Goal: Check status: Check status

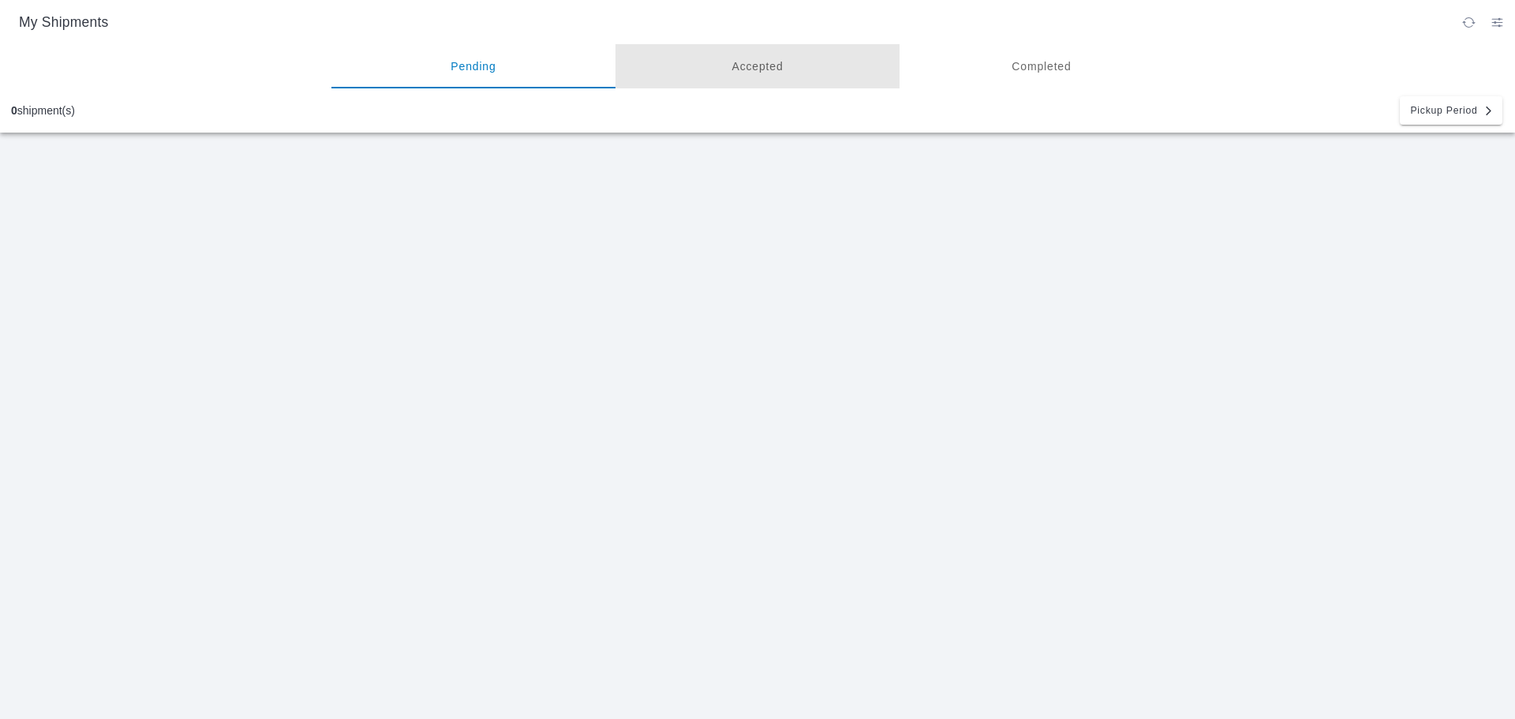
click at [900, 69] on ion-segment-button "Accepted" at bounding box center [757, 66] width 284 height 44
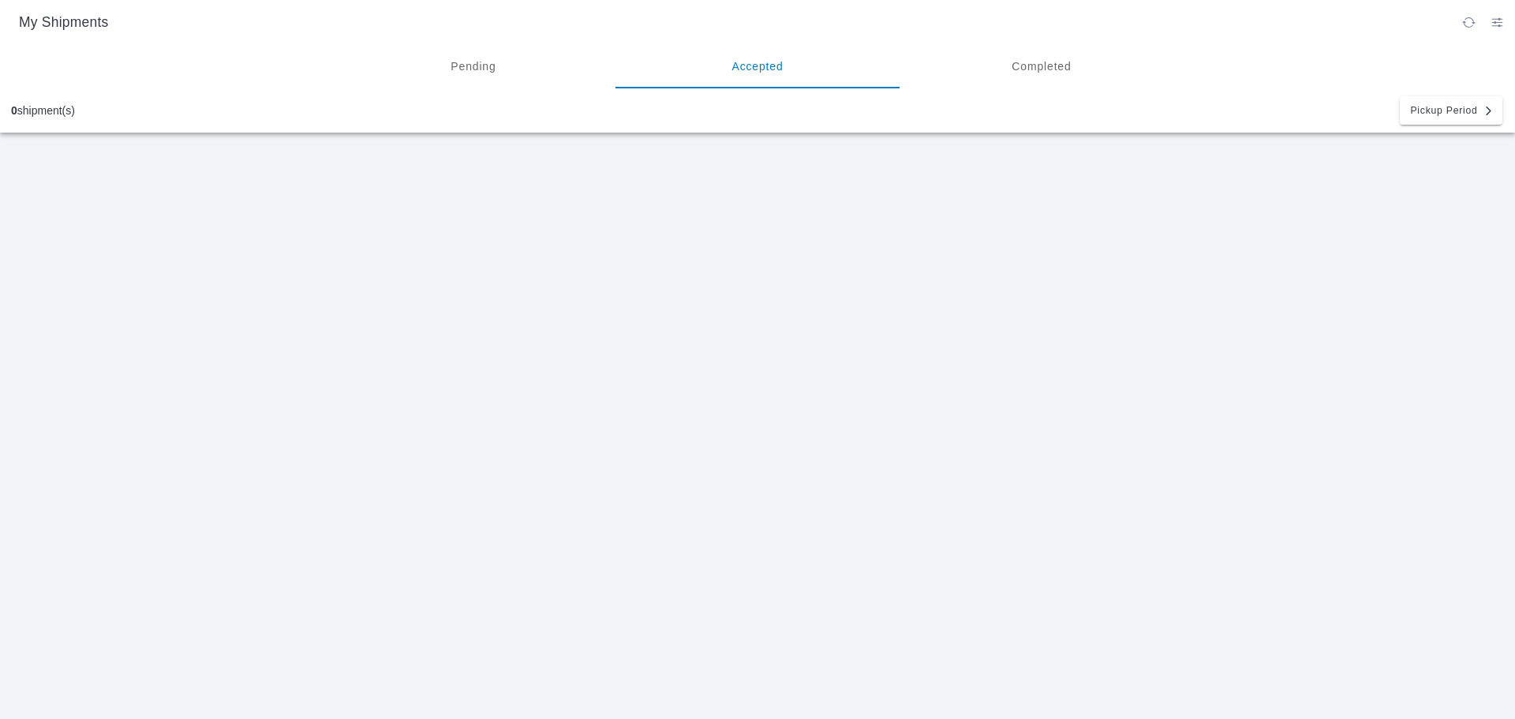
click at [1184, 70] on ion-segment-button "Completed" at bounding box center [1042, 66] width 284 height 44
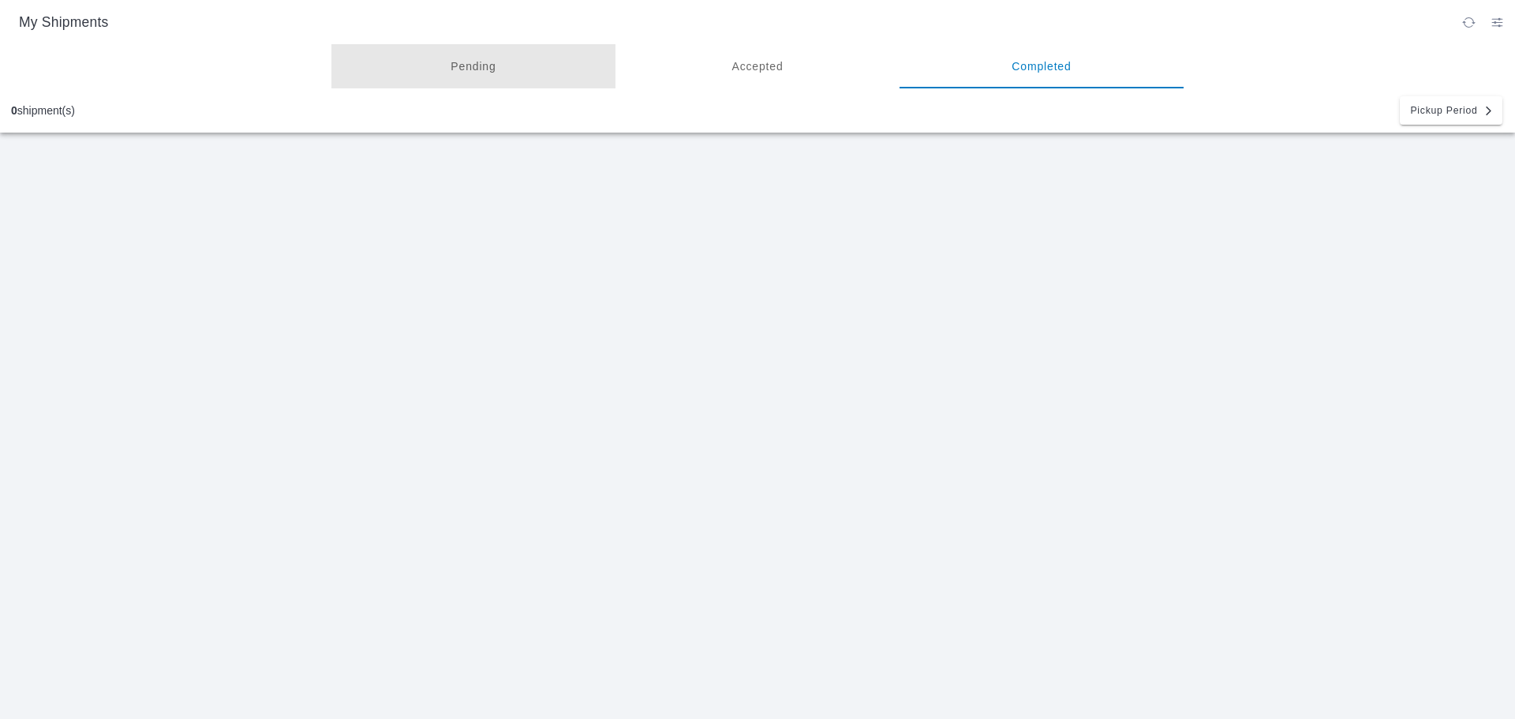
click at [615, 67] on ion-segment-button "Pending" at bounding box center [473, 66] width 284 height 44
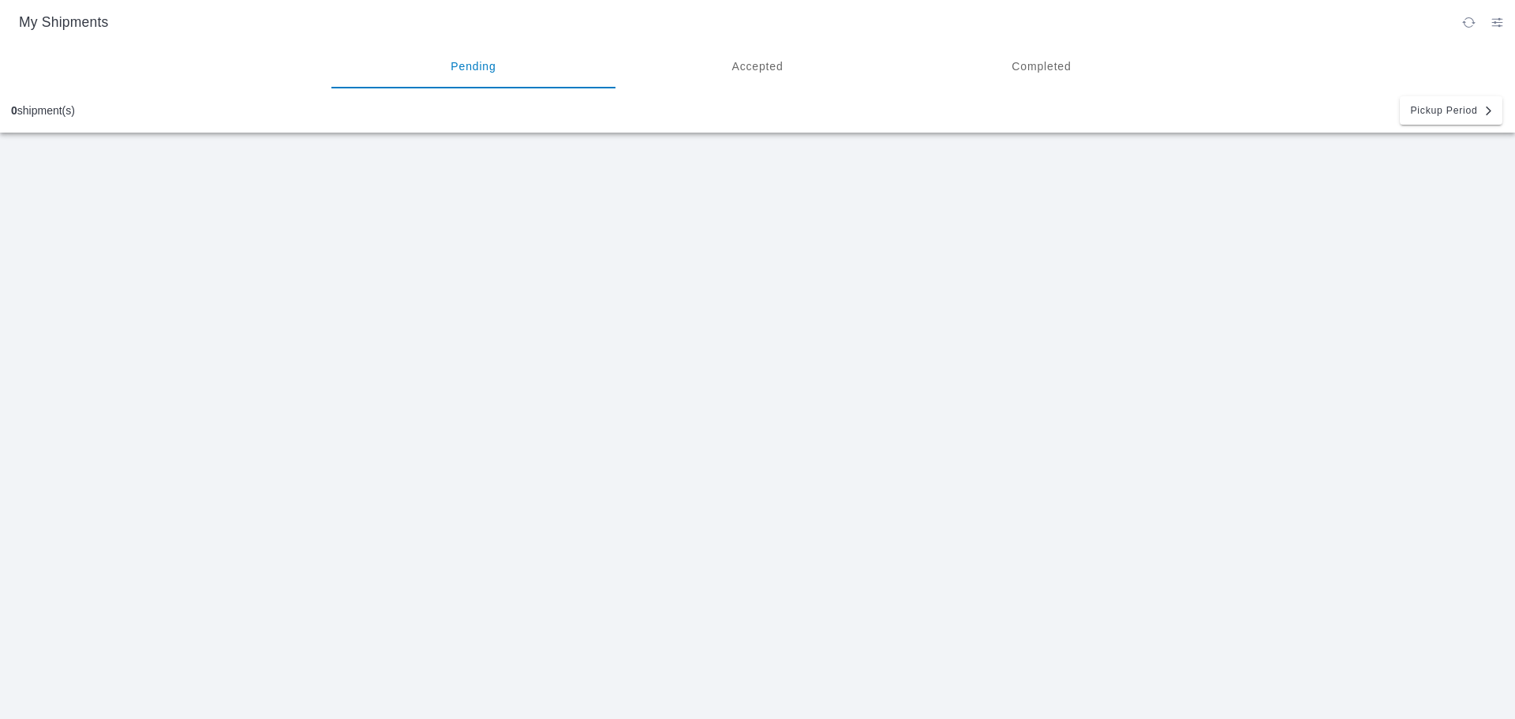
click at [1506, 20] on button "button" at bounding box center [1497, 21] width 26 height 25
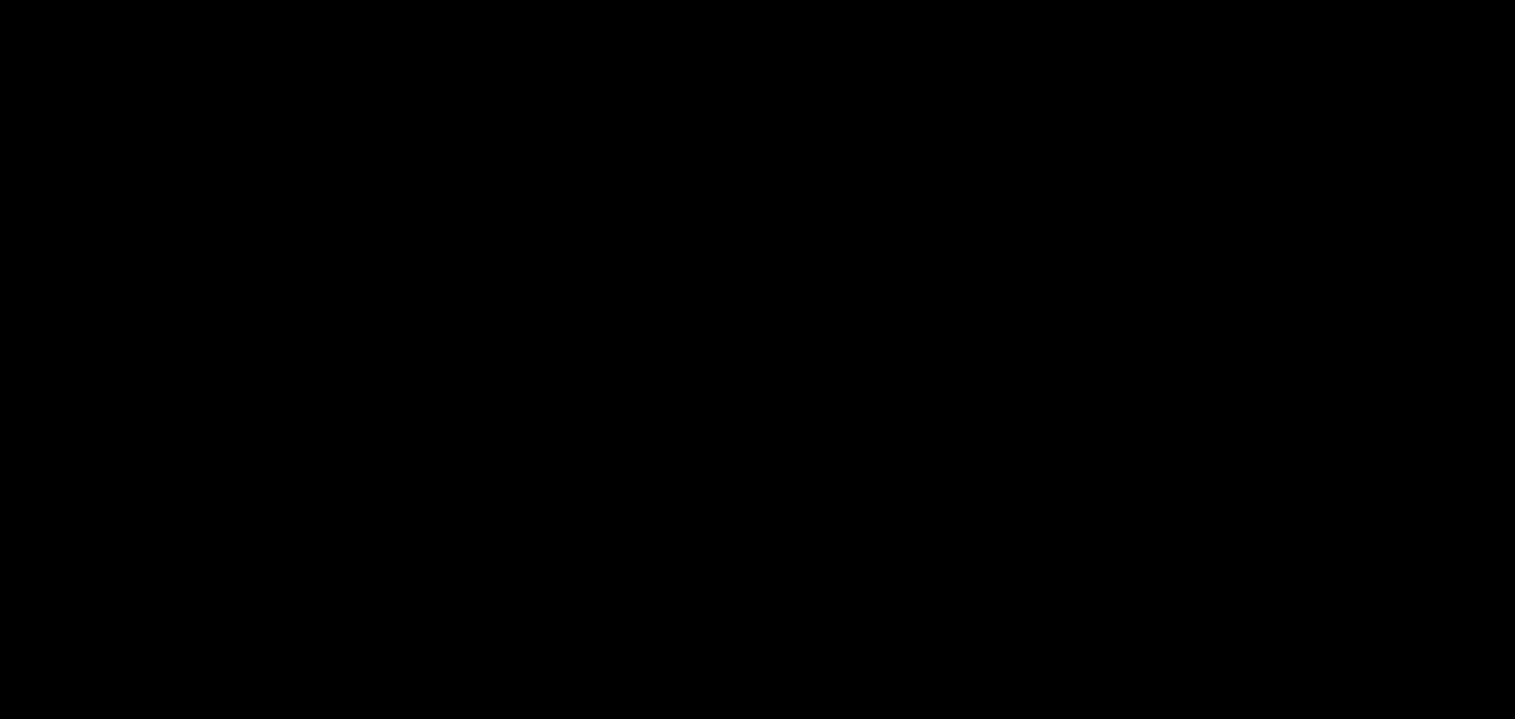
click at [1147, 543] on ion-backdrop at bounding box center [757, 359] width 1515 height 719
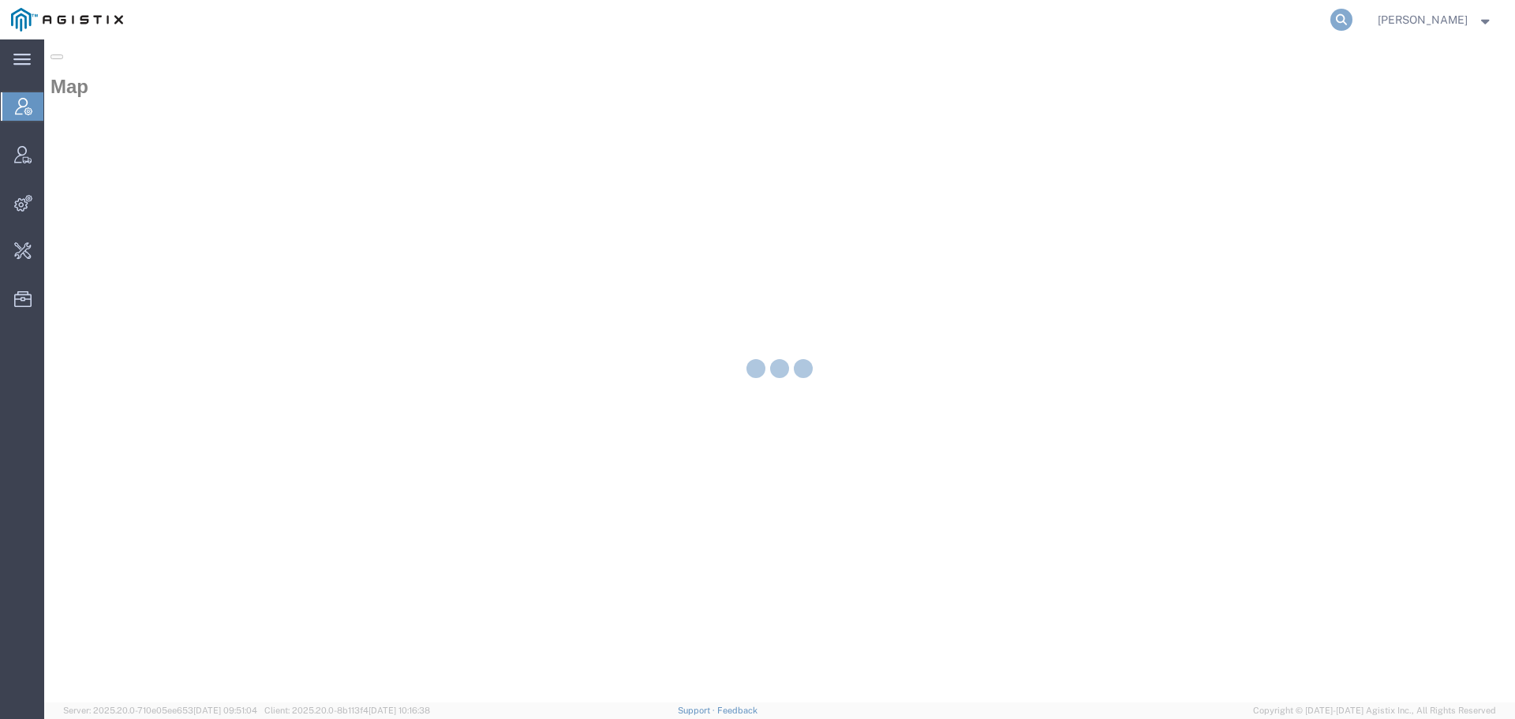
click at [1345, 17] on icon at bounding box center [1341, 20] width 22 height 22
click at [1050, 15] on input "search" at bounding box center [1091, 20] width 480 height 38
paste input "56965027"
type input "56965027"
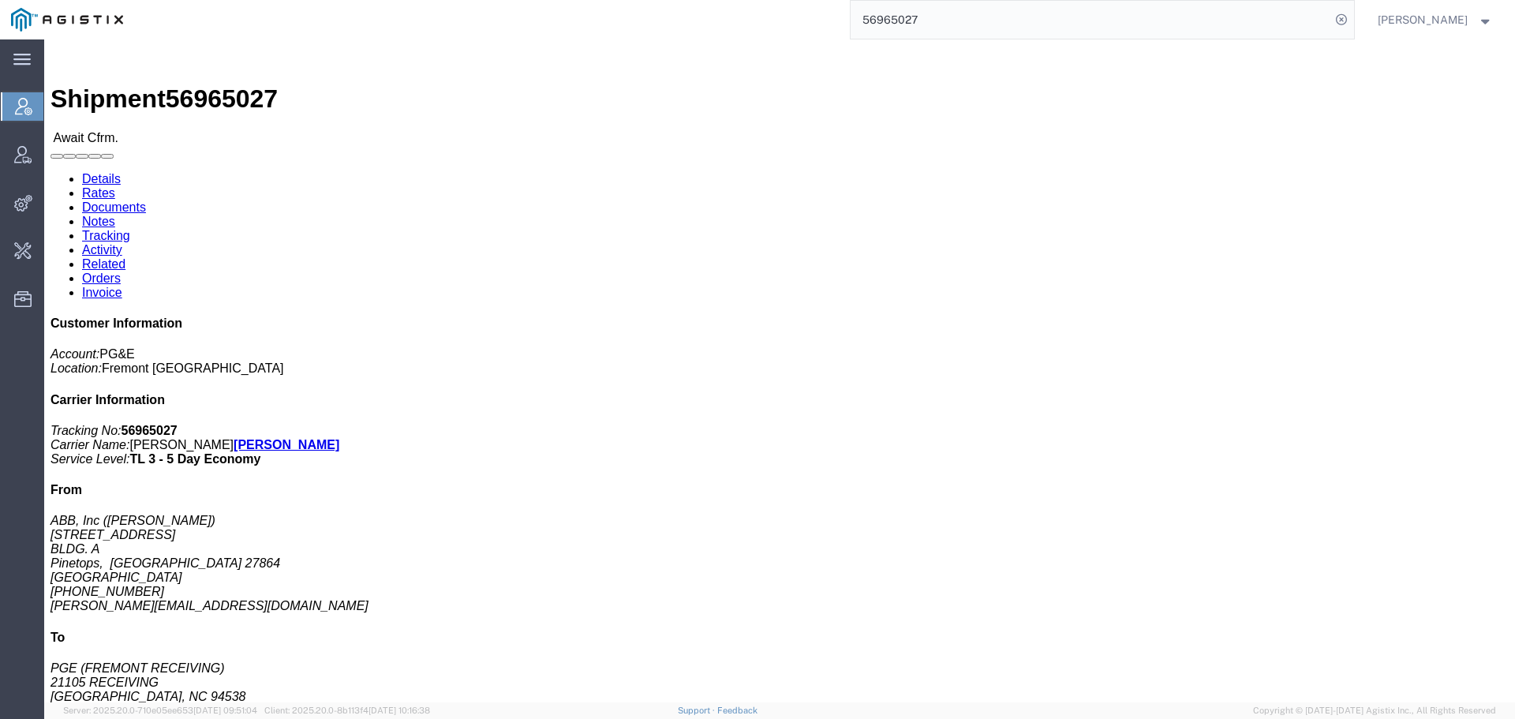
click link "Rates"
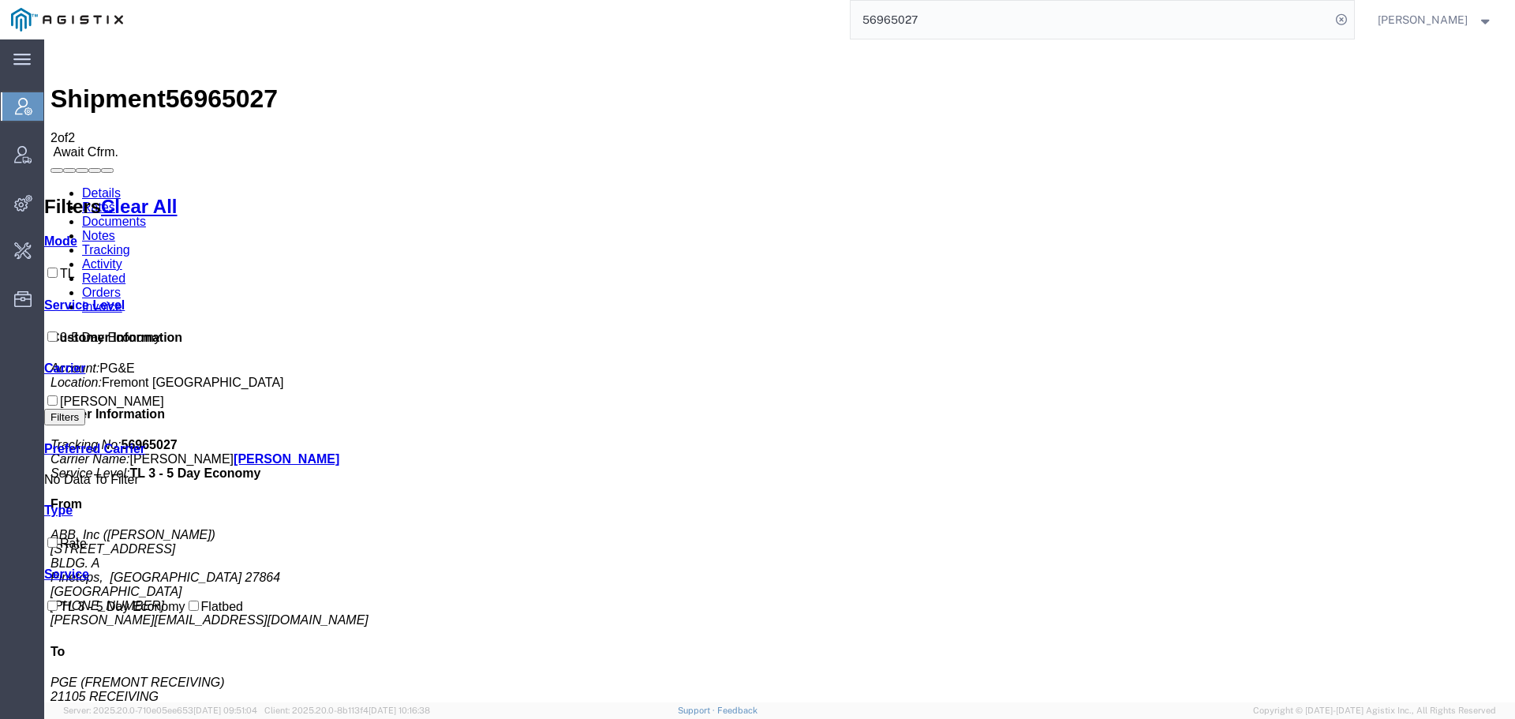
drag, startPoint x: 1093, startPoint y: 199, endPoint x: 1068, endPoint y: 199, distance: 24.5
click at [122, 257] on link "Activity" at bounding box center [102, 263] width 40 height 13
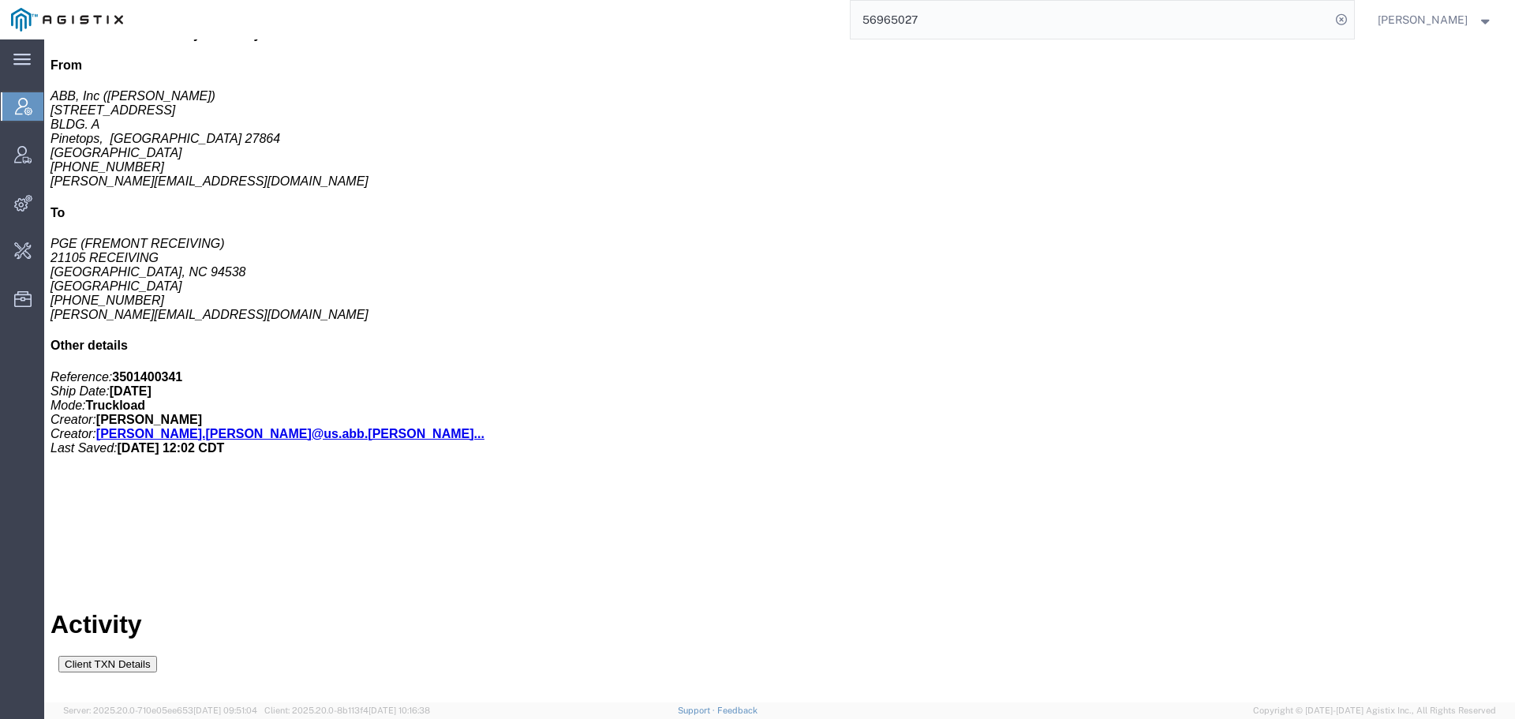
scroll to position [911, 0]
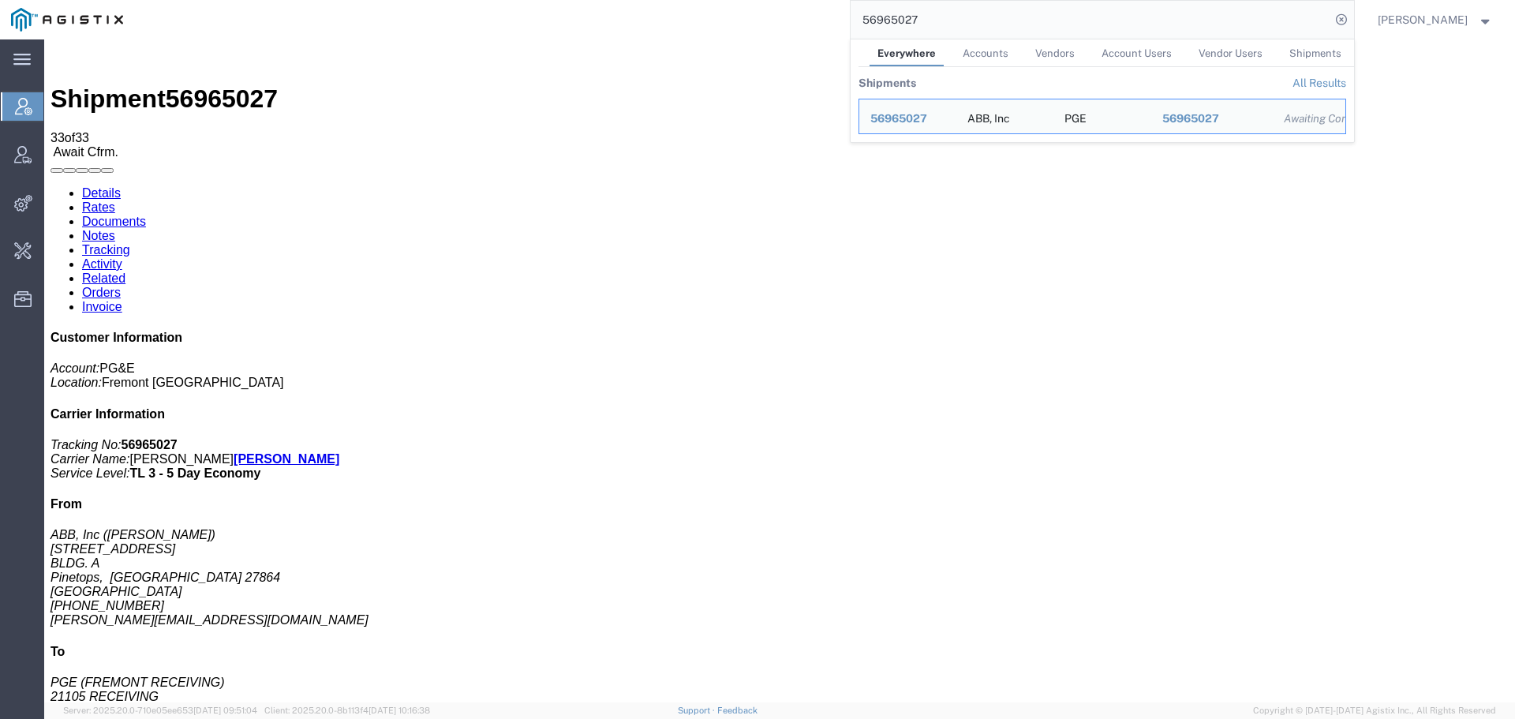
drag, startPoint x: 948, startPoint y: 17, endPoint x: 836, endPoint y: 27, distance: 112.5
click at [836, 27] on div "56965027 Everywhere Accounts Vendors Account Users Vendor Users Shipments Shipm…" at bounding box center [744, 19] width 1220 height 39
drag, startPoint x: 1345, startPoint y: 379, endPoint x: 1174, endPoint y: 389, distance: 171.5
click address "ABB, Inc ([PERSON_NAME]) [STREET_ADDRESS] A Pinetops, [GEOGRAPHIC_DATA] [GEOGRA…"
